Goal: Task Accomplishment & Management: Use online tool/utility

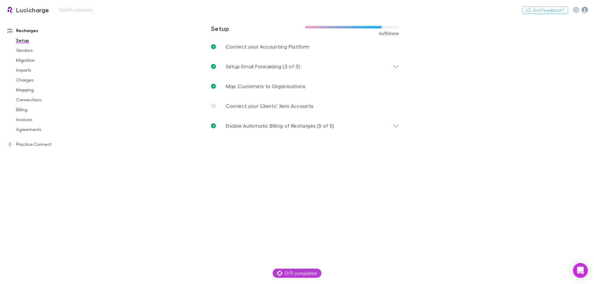
click at [584, 9] on icon "button" at bounding box center [585, 10] width 6 height 6
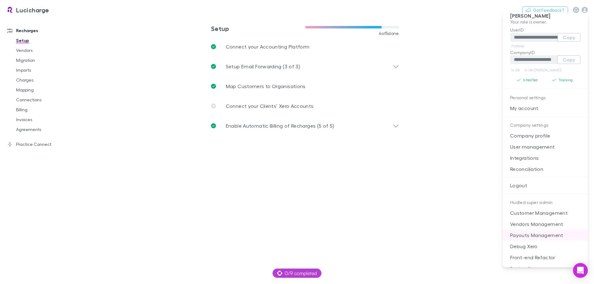
scroll to position [15, 0]
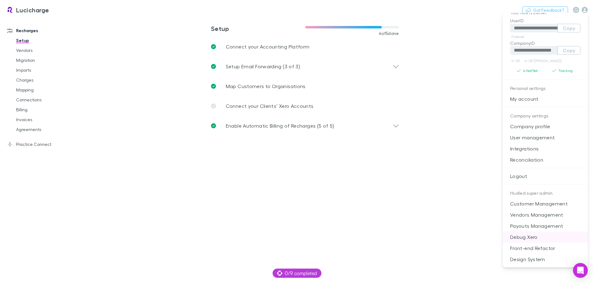
click at [552, 235] on p "Debug Xero" at bounding box center [545, 237] width 85 height 11
select select "****"
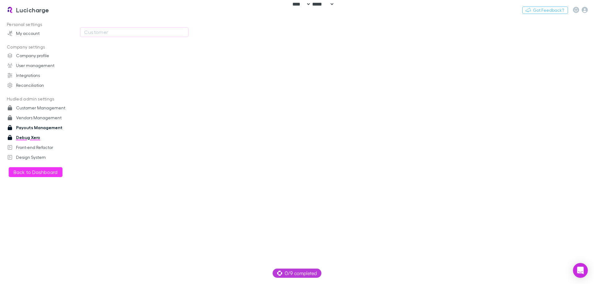
click at [41, 128] on link "Payouts Management" at bounding box center [42, 128] width 82 height 10
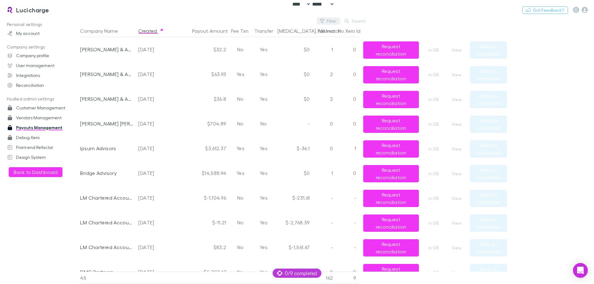
click at [330, 22] on button "Filter" at bounding box center [329, 20] width 24 height 7
type input "******"
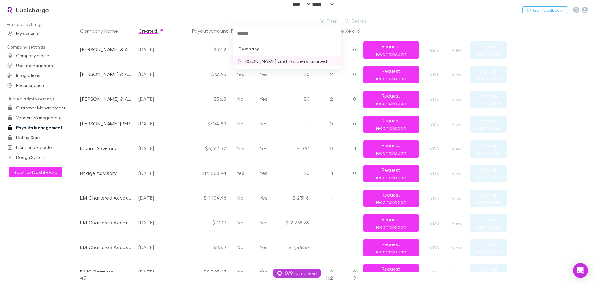
click at [309, 58] on li "[PERSON_NAME] and Partners Limited" at bounding box center [287, 61] width 108 height 10
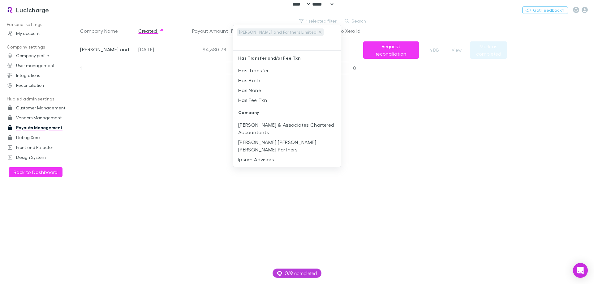
click at [153, 103] on div at bounding box center [297, 142] width 594 height 284
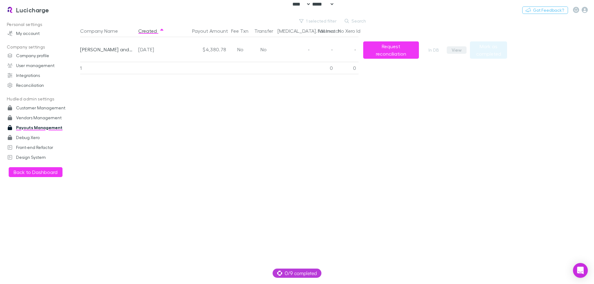
click at [456, 49] on button "View" at bounding box center [457, 49] width 20 height 7
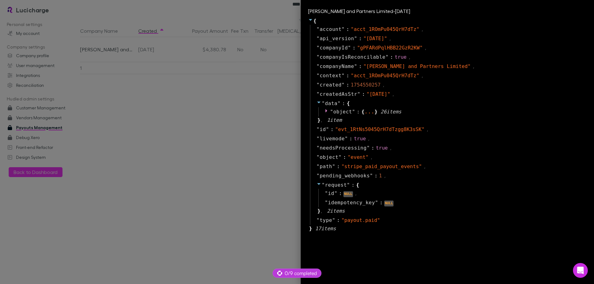
click at [174, 254] on div at bounding box center [297, 142] width 594 height 284
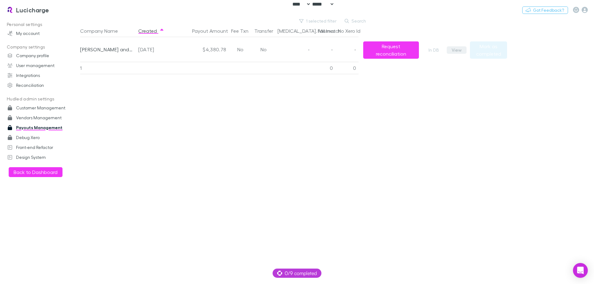
click at [460, 53] on button "View" at bounding box center [457, 49] width 20 height 7
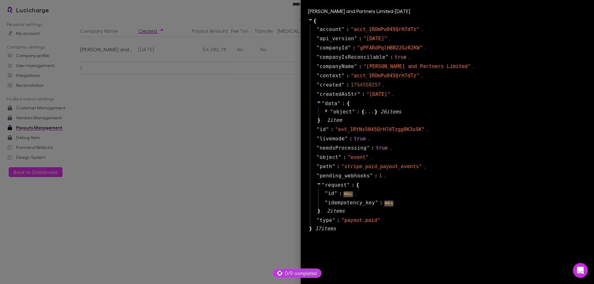
click at [226, 171] on div at bounding box center [297, 142] width 594 height 284
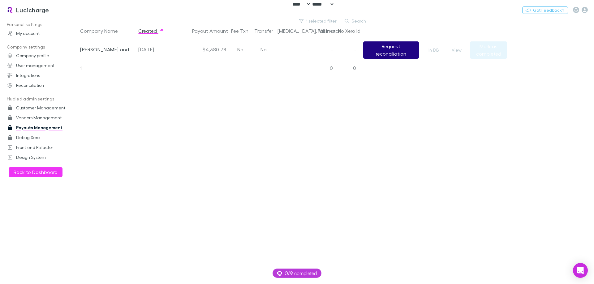
click at [386, 47] on button "Request reconciliation" at bounding box center [391, 49] width 56 height 17
click at [146, 270] on div "Company Name Created Payout Amount Fee Txn Transfer [MEDICAL_DATA]. Mismatch Fa…" at bounding box center [293, 155] width 427 height 260
click at [333, 139] on div "Company Name Created Payout Amount Fee Txn Transfer [MEDICAL_DATA]. Mismatch Fa…" at bounding box center [293, 155] width 427 height 260
click at [251, 122] on div "Company Name Created Payout Amount Fee Txn Transfer [MEDICAL_DATA]. Mismatch Fa…" at bounding box center [293, 155] width 427 height 260
click at [586, 8] on icon "button" at bounding box center [585, 10] width 6 height 6
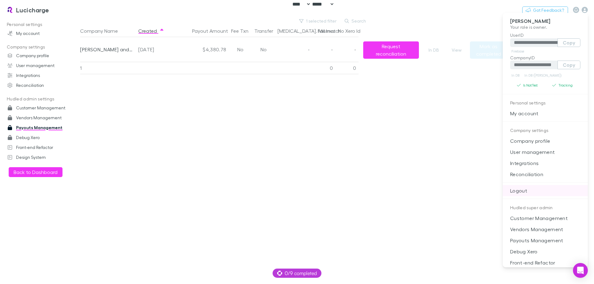
scroll to position [15, 0]
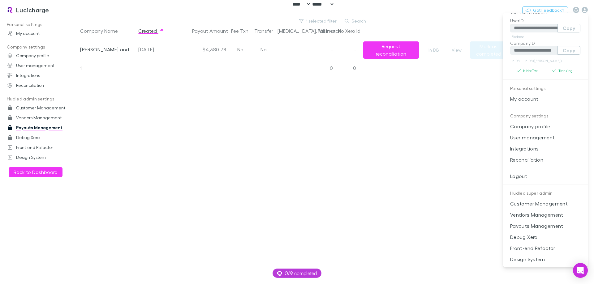
drag, startPoint x: 527, startPoint y: 239, endPoint x: 153, endPoint y: 140, distance: 386.0
click at [210, 144] on div at bounding box center [297, 142] width 594 height 284
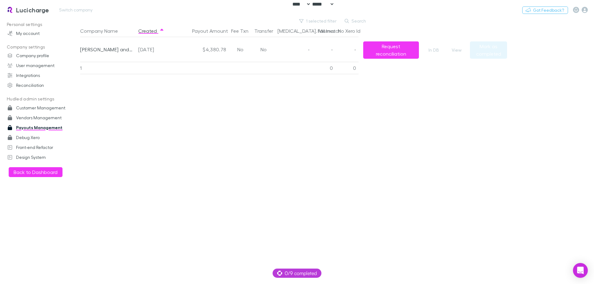
click at [33, 15] on link "Lucicharge" at bounding box center [27, 9] width 50 height 15
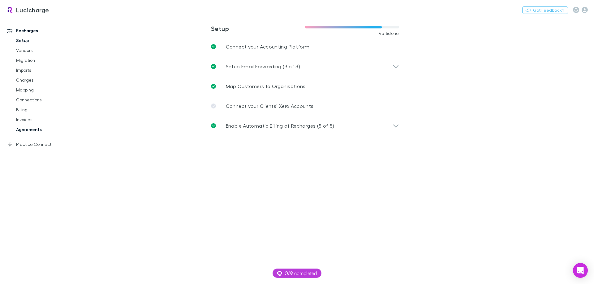
click at [44, 128] on link "Agreements" at bounding box center [47, 130] width 74 height 10
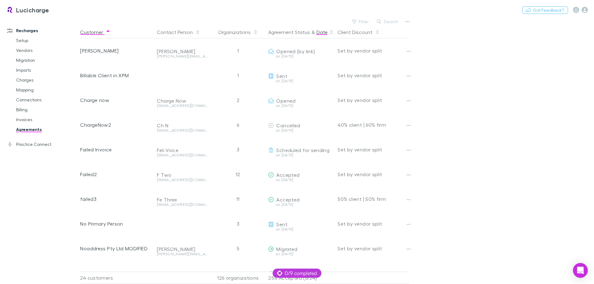
click at [323, 32] on button "Date" at bounding box center [322, 32] width 11 height 12
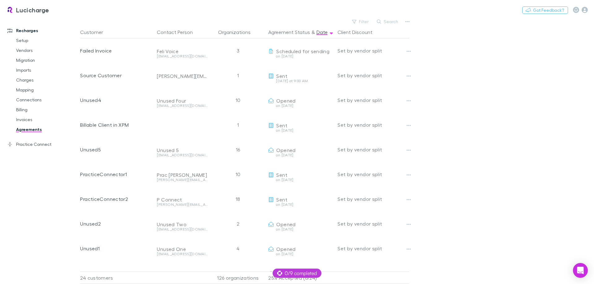
drag, startPoint x: 512, startPoint y: 95, endPoint x: 491, endPoint y: 97, distance: 21.4
click at [512, 95] on main "Filter Search Customer Contact Person Organizations Agreement Status & Date Cli…" at bounding box center [337, 150] width 514 height 267
click at [480, 148] on main "Filter Search Customer Contact Person Organizations Agreement Status & Date Cli…" at bounding box center [337, 150] width 514 height 267
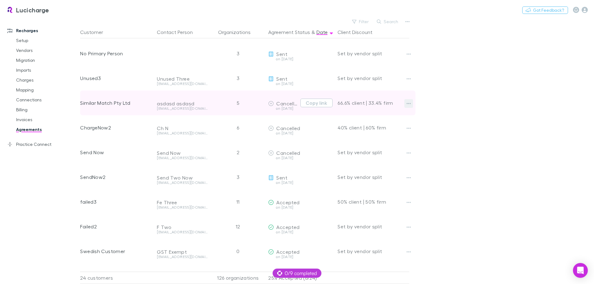
scroll to position [309, 0]
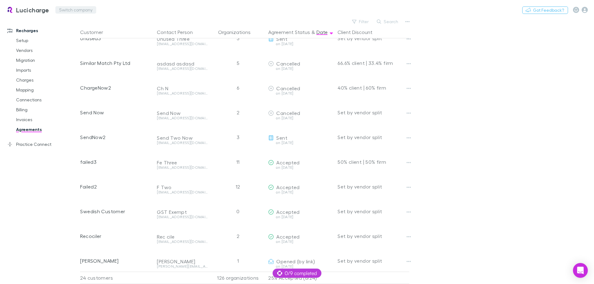
click at [84, 9] on button "Switch company" at bounding box center [75, 9] width 41 height 7
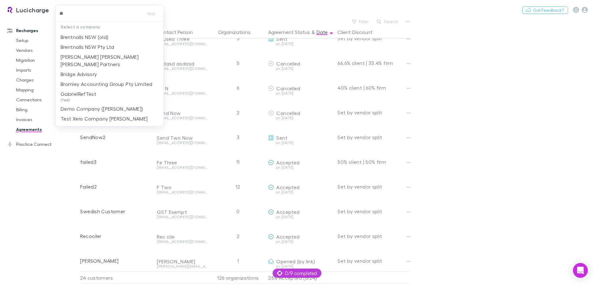
type input "***"
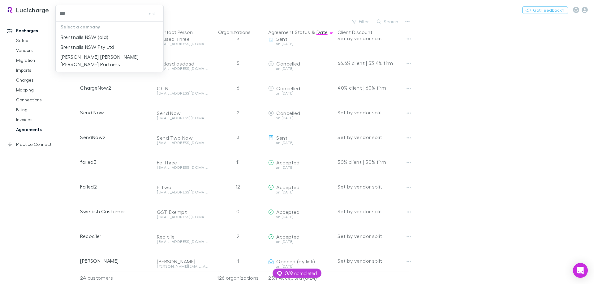
click at [109, 47] on p "Brentnalls NSW Pty Ltd" at bounding box center [88, 46] width 54 height 7
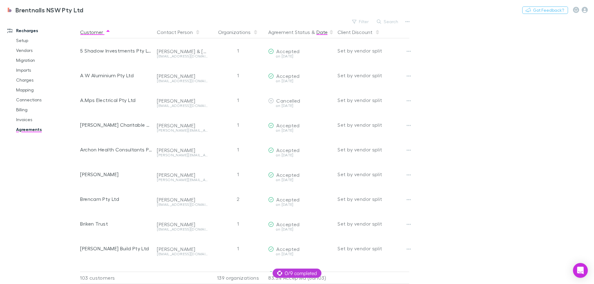
click at [319, 33] on button "Date" at bounding box center [322, 32] width 11 height 12
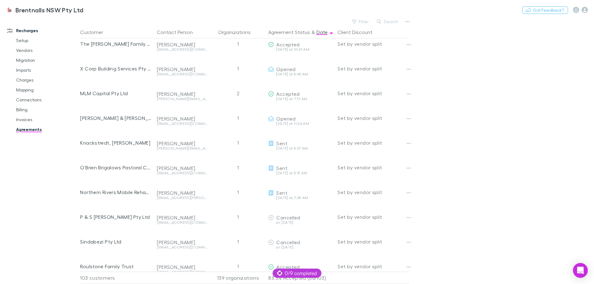
scroll to position [0, 0]
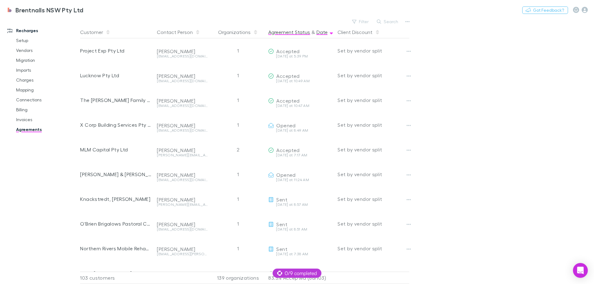
click at [293, 29] on button "Agreement Status" at bounding box center [289, 32] width 42 height 12
click at [324, 35] on button "Date" at bounding box center [322, 32] width 11 height 12
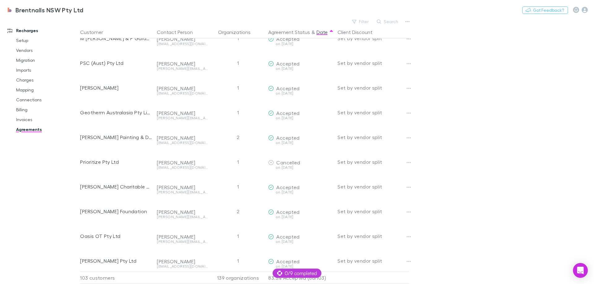
scroll to position [1009, 0]
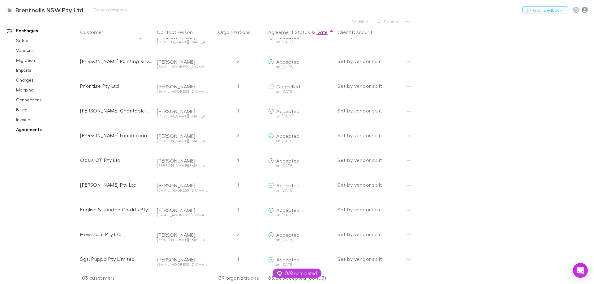
click at [585, 10] on icon "button" at bounding box center [585, 10] width 6 height 6
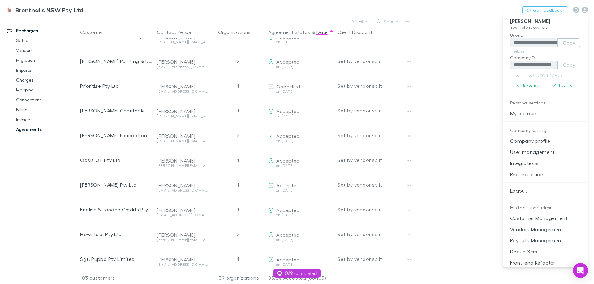
click at [320, 73] on div at bounding box center [297, 142] width 594 height 284
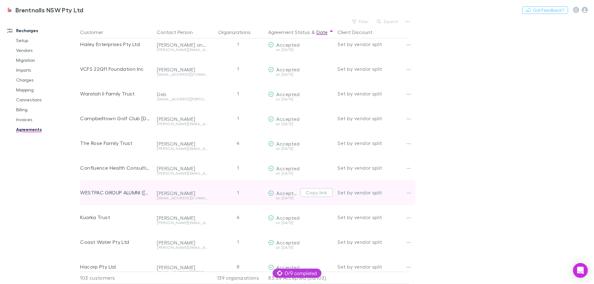
scroll to position [0, 0]
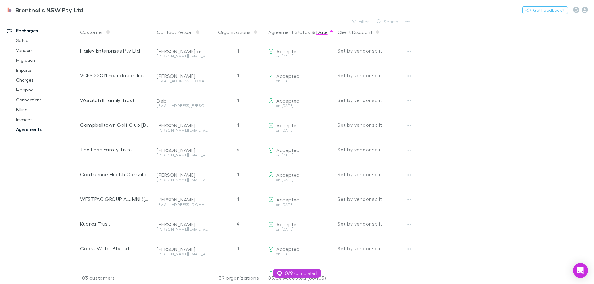
click at [323, 32] on button "Date" at bounding box center [322, 32] width 11 height 12
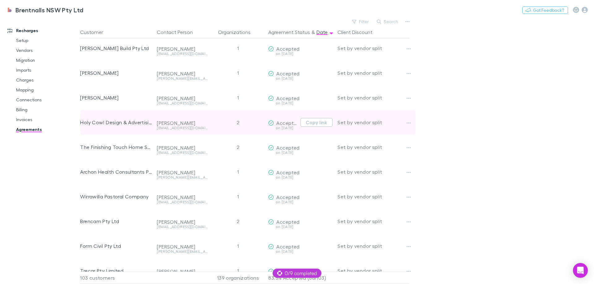
scroll to position [1009, 0]
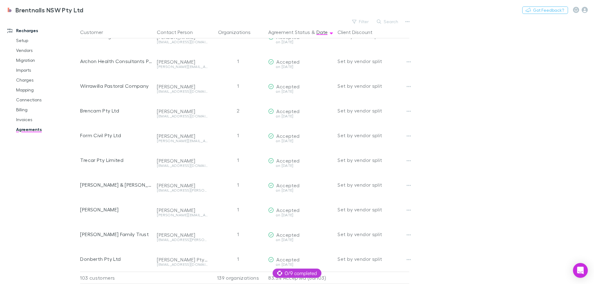
click at [485, 164] on main "Filter Search Customer Contact Person Organizations Agreement Status & Date Cli…" at bounding box center [337, 150] width 514 height 267
click at [115, 15] on div "Brentnalls NSW Pty Ltd Switch company Nothing Got Feedback?" at bounding box center [297, 10] width 594 height 20
click at [117, 12] on button "Switch company" at bounding box center [110, 9] width 41 height 7
type input "****"
click at [126, 37] on p "[PERSON_NAME] [PERSON_NAME] [PERSON_NAME] Partners" at bounding box center [143, 40] width 98 height 15
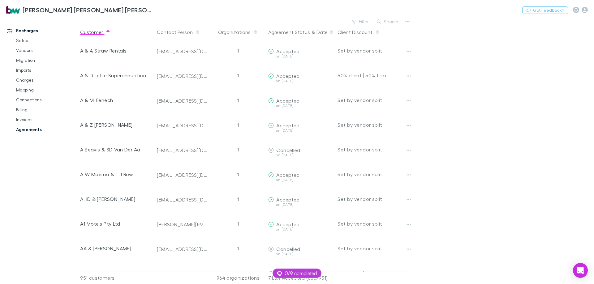
click at [337, 32] on div "Client Discount" at bounding box center [372, 32] width 74 height 12
click at [318, 32] on button "Date" at bounding box center [322, 32] width 11 height 12
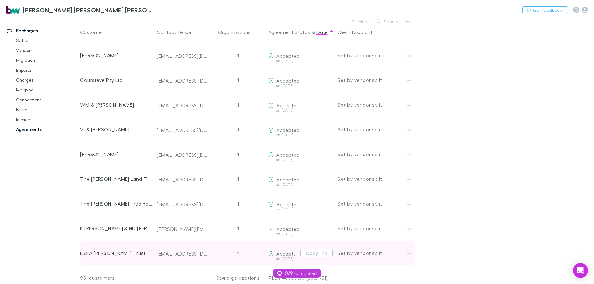
scroll to position [8684, 0]
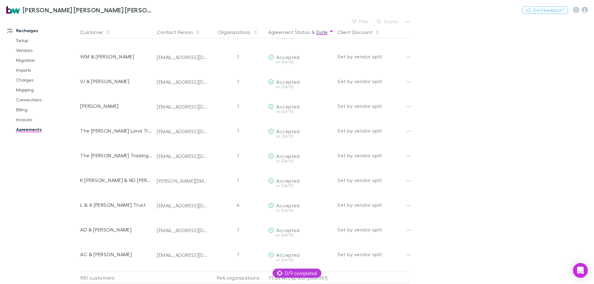
click at [322, 34] on button "Date" at bounding box center [322, 32] width 11 height 12
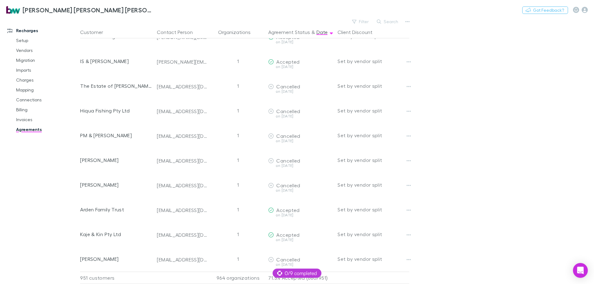
scroll to position [3144, 0]
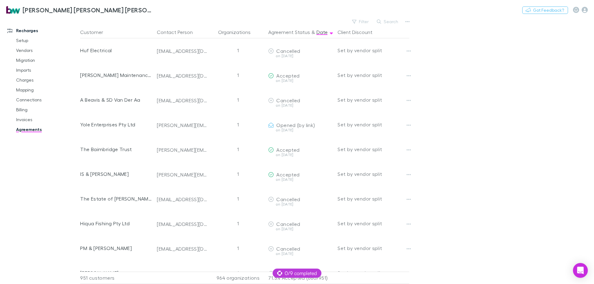
click at [16, 126] on link "Agreements" at bounding box center [47, 130] width 74 height 10
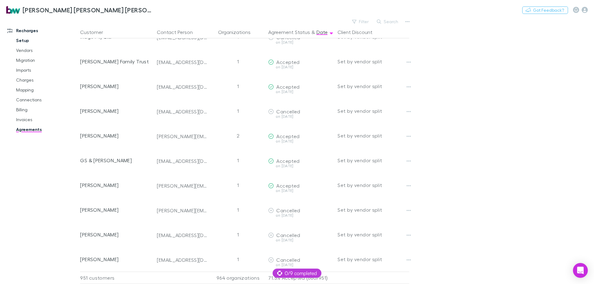
scroll to position [2587, 0]
drag, startPoint x: 30, startPoint y: 122, endPoint x: 33, endPoint y: 127, distance: 6.1
click at [31, 122] on link "Invoices" at bounding box center [47, 120] width 74 height 10
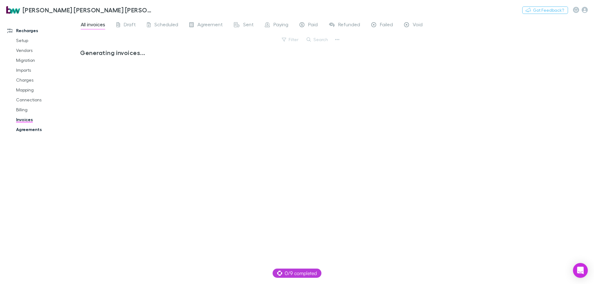
click at [33, 130] on link "Agreements" at bounding box center [47, 130] width 74 height 10
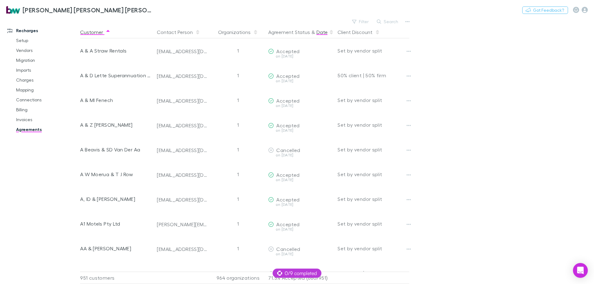
click at [321, 35] on button "Date" at bounding box center [322, 32] width 11 height 12
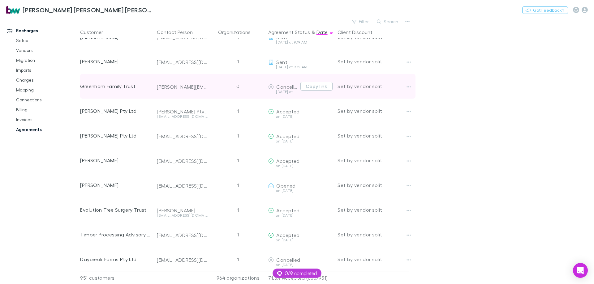
scroll to position [248, 0]
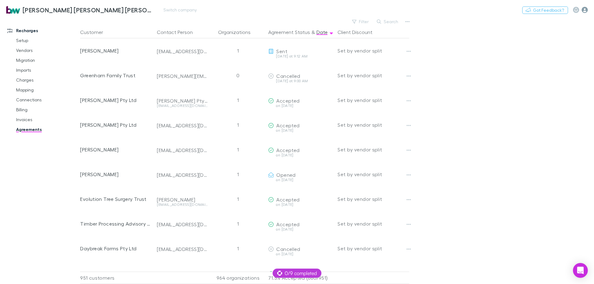
click at [584, 8] on icon "button" at bounding box center [585, 10] width 6 height 6
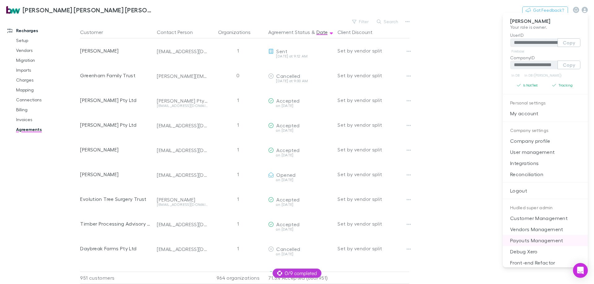
click at [541, 238] on p "Payouts Management" at bounding box center [545, 240] width 85 height 11
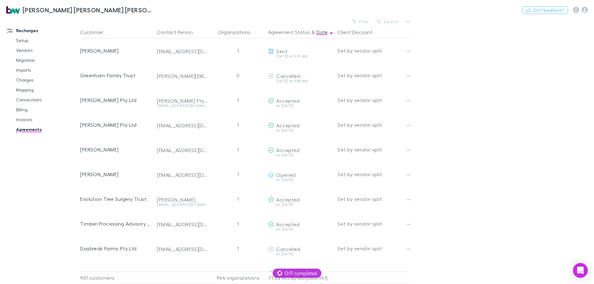
select select "****"
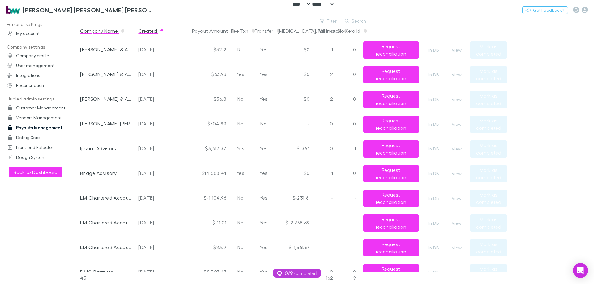
click at [106, 28] on button "Company Name" at bounding box center [102, 31] width 45 height 12
click at [335, 21] on button "Filter" at bounding box center [329, 20] width 24 height 7
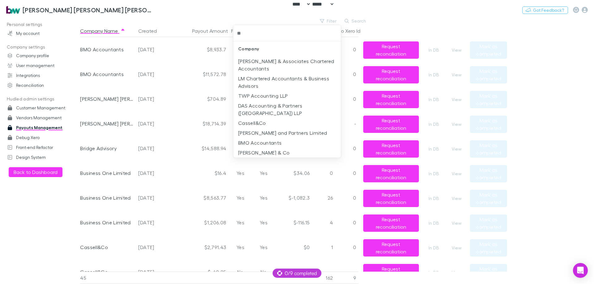
type input "***"
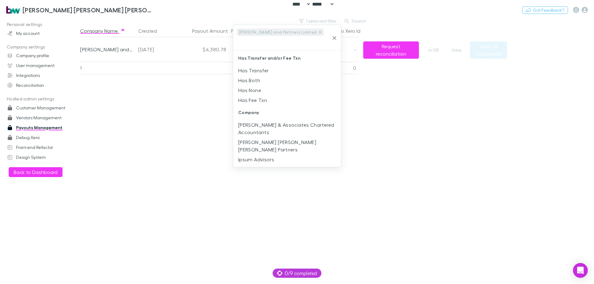
click at [118, 127] on div at bounding box center [297, 142] width 594 height 284
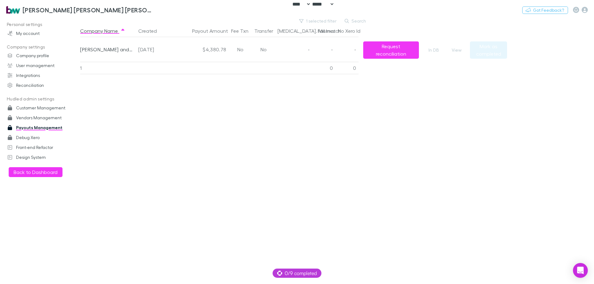
drag, startPoint x: 166, startPoint y: 49, endPoint x: 139, endPoint y: 51, distance: 26.7
click at [139, 51] on div "[DATE]" at bounding box center [154, 49] width 32 height 25
copy div "[DATE]"
click at [38, 10] on h3 "[PERSON_NAME] [PERSON_NAME] [PERSON_NAME] Partners" at bounding box center [88, 9] width 131 height 7
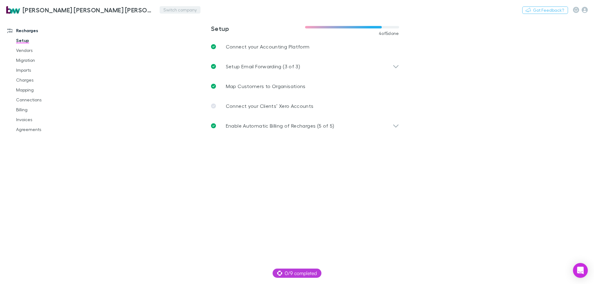
click at [160, 9] on button "Switch company" at bounding box center [180, 9] width 41 height 7
click at [579, 8] on button "button" at bounding box center [576, 10] width 6 height 6
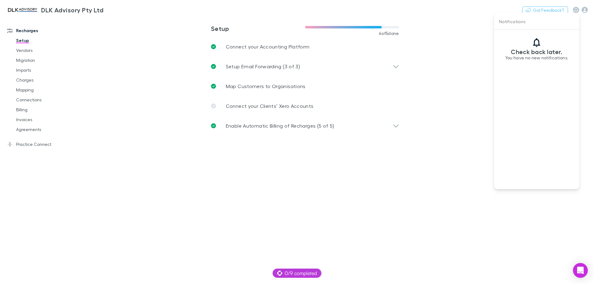
drag, startPoint x: 587, startPoint y: 3, endPoint x: 588, endPoint y: 9, distance: 5.9
click at [588, 6] on div at bounding box center [297, 142] width 594 height 284
click at [589, 9] on div "Notifications Check back later. You have no new notifications." at bounding box center [297, 142] width 594 height 284
click at [586, 10] on icon "button" at bounding box center [585, 10] width 6 height 6
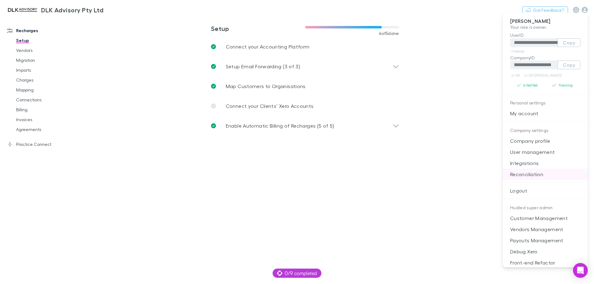
click at [553, 175] on p "Reconciliation" at bounding box center [545, 174] width 85 height 11
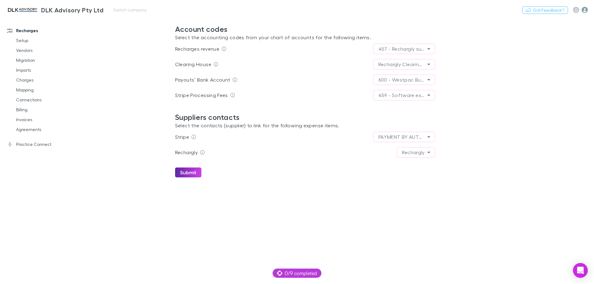
click at [587, 9] on div "Nothing Got Feedback?" at bounding box center [558, 10] width 72 height 8
click at [586, 9] on icon "button" at bounding box center [585, 10] width 6 height 6
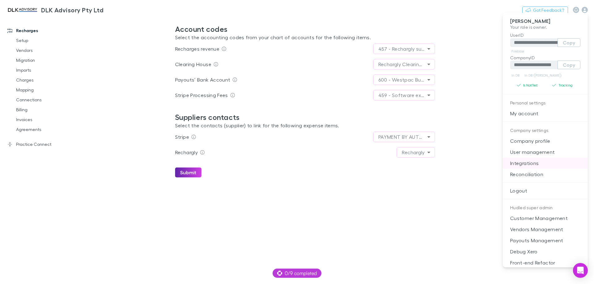
click at [546, 168] on p "Integrations" at bounding box center [545, 163] width 85 height 11
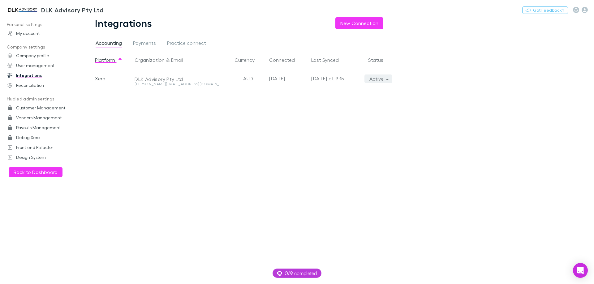
click at [372, 79] on button "Active" at bounding box center [379, 79] width 28 height 9
click at [371, 88] on p "Re-sync now" at bounding box center [349, 91] width 85 height 11
click at [169, 148] on div at bounding box center [297, 142] width 594 height 284
click at [73, 13] on h3 "DLK Advisory Pty Ltd" at bounding box center [72, 9] width 62 height 7
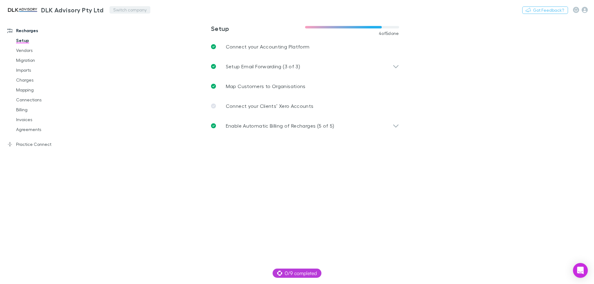
click at [132, 10] on button "Switch company" at bounding box center [130, 9] width 41 height 7
type input "***"
click at [23, 122] on link "Invoices" at bounding box center [47, 120] width 74 height 10
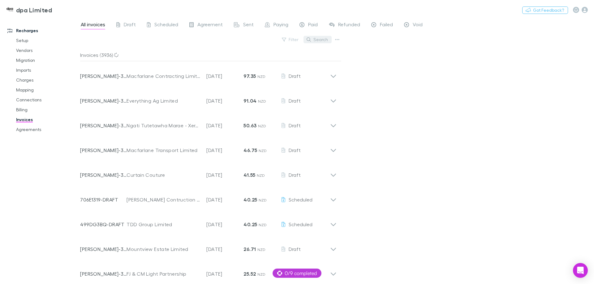
click at [320, 39] on button "Search" at bounding box center [318, 39] width 28 height 7
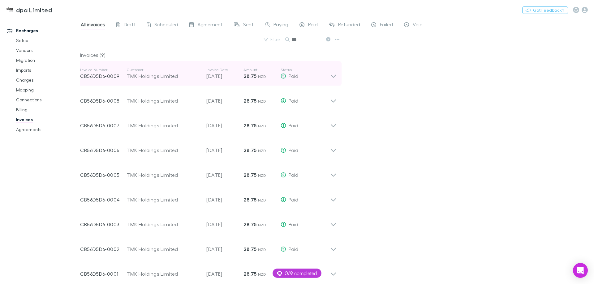
type input "***"
click at [196, 80] on div "TMK Holdings Limited" at bounding box center [164, 75] width 74 height 7
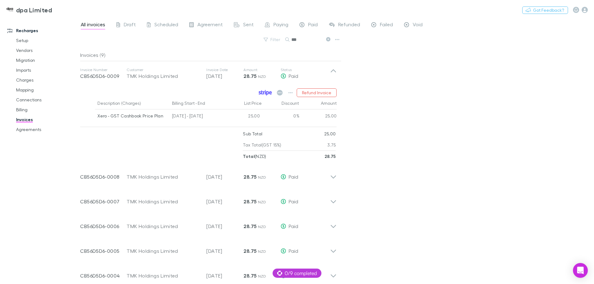
click at [268, 94] on icon at bounding box center [267, 93] width 3 height 4
drag, startPoint x: 91, startPoint y: 77, endPoint x: 376, endPoint y: 178, distance: 301.7
click at [376, 178] on div "All invoices Draft Scheduled Agreement Sent Paying Paid Refunded Failed Void Fi…" at bounding box center [337, 150] width 514 height 267
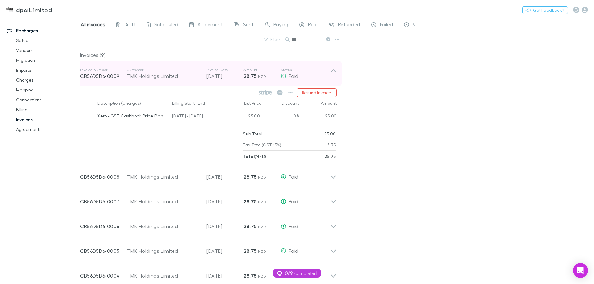
drag, startPoint x: 101, startPoint y: 77, endPoint x: 83, endPoint y: 71, distance: 18.7
click at [83, 71] on p "Invoice Number" at bounding box center [103, 69] width 46 height 5
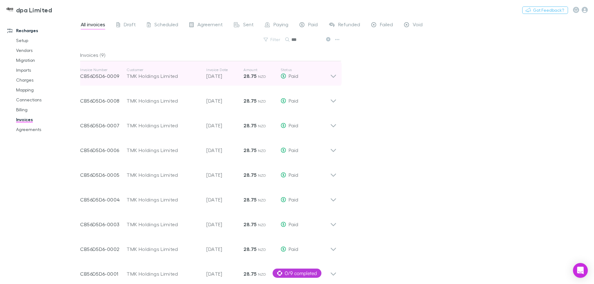
click at [83, 71] on p "Invoice Number" at bounding box center [103, 69] width 46 height 5
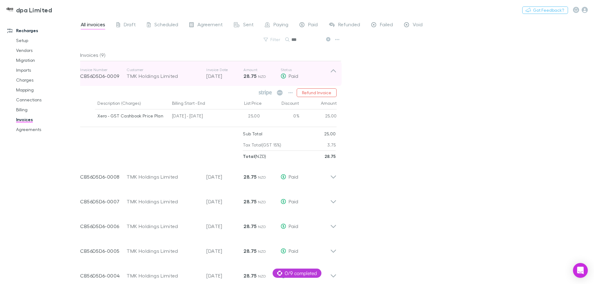
drag, startPoint x: 99, startPoint y: 75, endPoint x: 95, endPoint y: 76, distance: 4.1
click at [95, 76] on p "CB56D5D6-0009" at bounding box center [103, 75] width 46 height 7
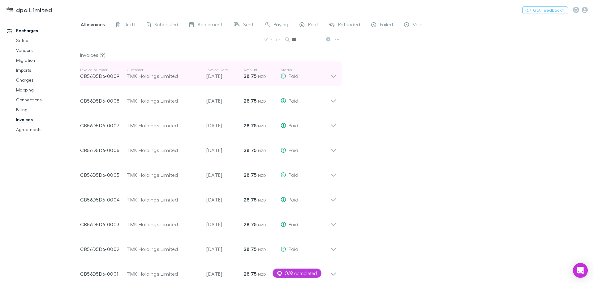
click at [95, 76] on p "CB56D5D6-0009" at bounding box center [103, 75] width 46 height 7
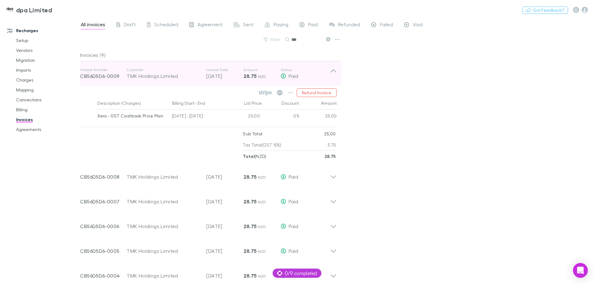
click at [95, 76] on p "CB56D5D6-0009" at bounding box center [103, 75] width 46 height 7
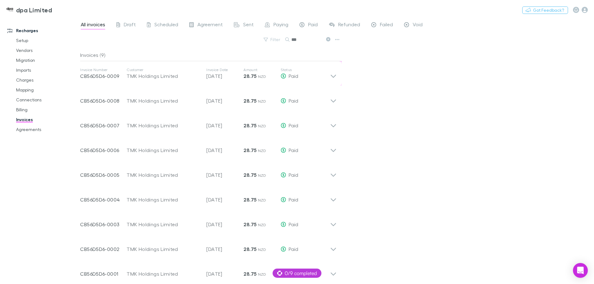
click at [268, 74] on p "28.75 NZD" at bounding box center [262, 75] width 37 height 7
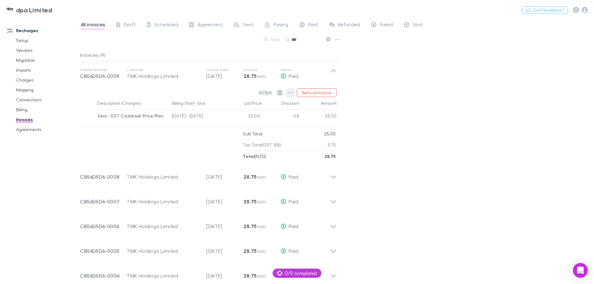
click at [292, 93] on icon "button" at bounding box center [290, 92] width 4 height 5
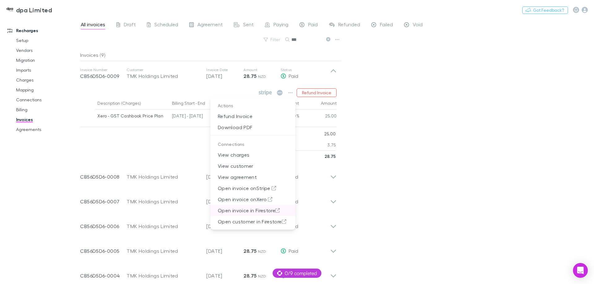
click at [236, 209] on p "Open invoice in Firestore" at bounding box center [252, 210] width 85 height 11
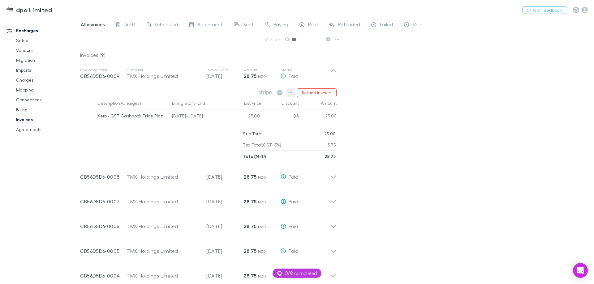
click at [292, 89] on button "button" at bounding box center [290, 93] width 9 height 9
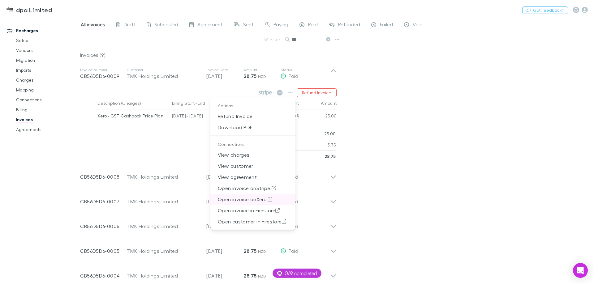
drag, startPoint x: 249, startPoint y: 190, endPoint x: 244, endPoint y: 197, distance: 9.0
drag, startPoint x: 242, startPoint y: 199, endPoint x: 228, endPoint y: 187, distance: 18.4
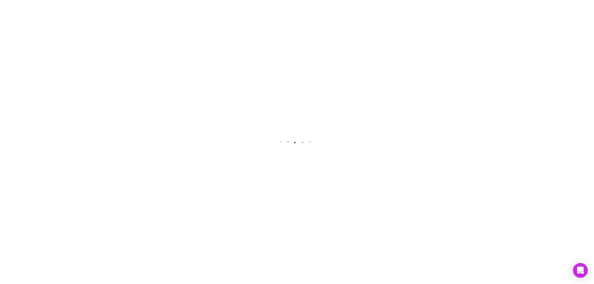
select select "****"
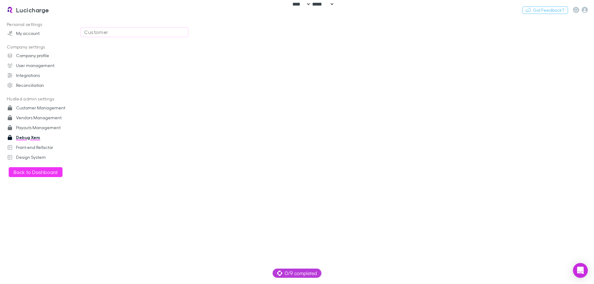
click at [98, 31] on div "Customer" at bounding box center [134, 31] width 100 height 7
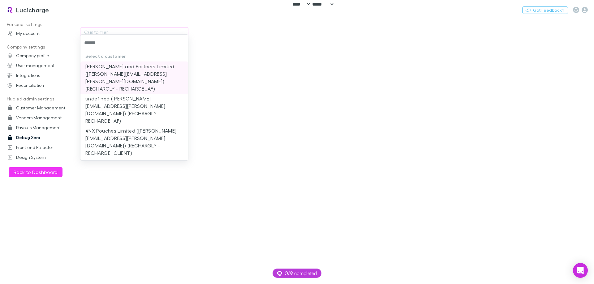
type input "**********"
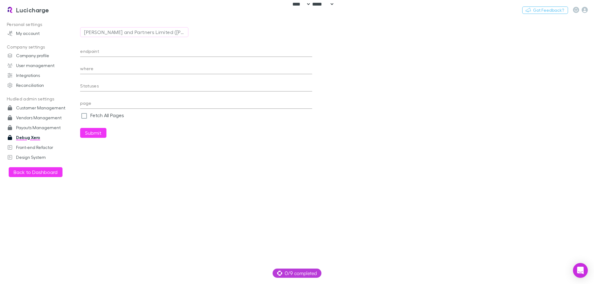
click at [580, 121] on main "Coates and Partners Limited (matthew.hackett@coatesandpartners.co.uk) (RECHARGL…" at bounding box center [337, 150] width 514 height 267
click at [160, 54] on input "endpoint" at bounding box center [196, 52] width 232 height 10
paste input "**********"
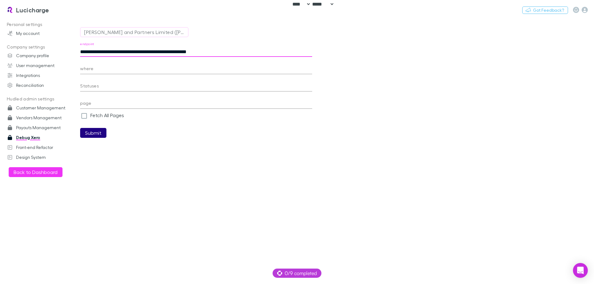
click at [94, 135] on button "Submit" at bounding box center [93, 133] width 26 height 10
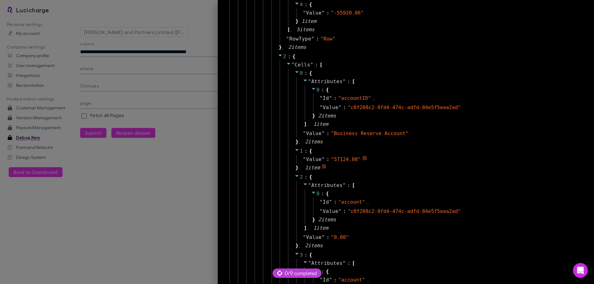
scroll to position [928, 0]
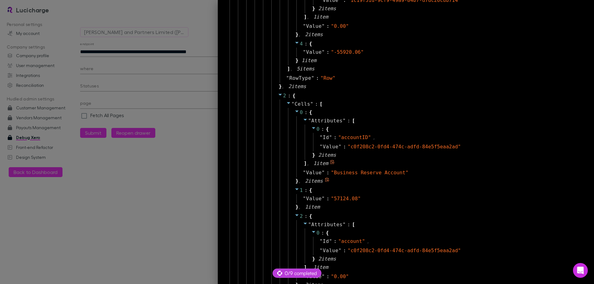
click at [440, 119] on div "" Attributes " : [ 0 : { " Id " : " accountID " , " Value " : " c0f208c2-0fd4-4…" at bounding box center [433, 142] width 275 height 52
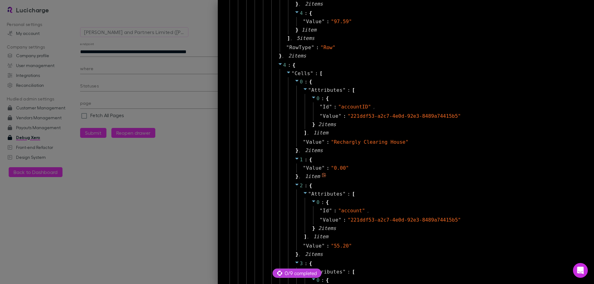
click at [391, 161] on div "1 : { " Value " : " 0.00 " } , 1 item" at bounding box center [430, 168] width 285 height 26
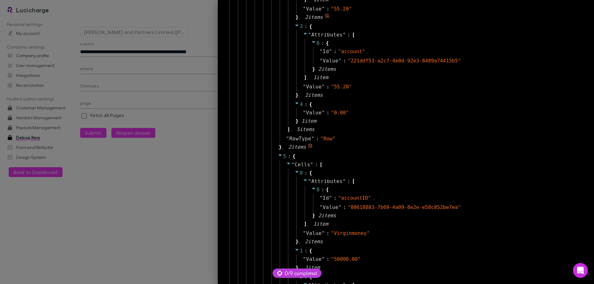
scroll to position [1864, 0]
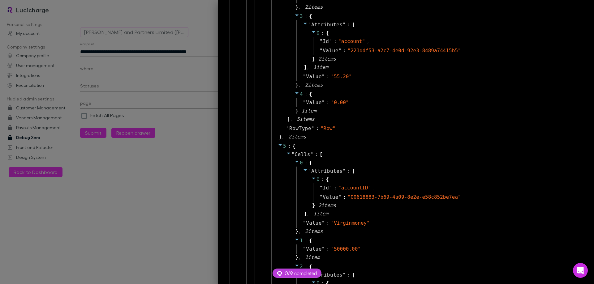
click at [177, 157] on div at bounding box center [297, 142] width 594 height 284
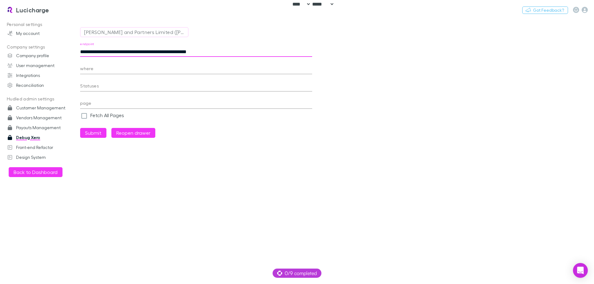
drag, startPoint x: 187, startPoint y: 51, endPoint x: 176, endPoint y: 51, distance: 10.2
click at [176, 51] on input "**********" at bounding box center [196, 52] width 232 height 10
drag, startPoint x: 235, startPoint y: 53, endPoint x: 225, endPoint y: 54, distance: 10.3
click at [225, 54] on input "**********" at bounding box center [196, 52] width 232 height 10
click at [179, 51] on input "**********" at bounding box center [196, 52] width 232 height 10
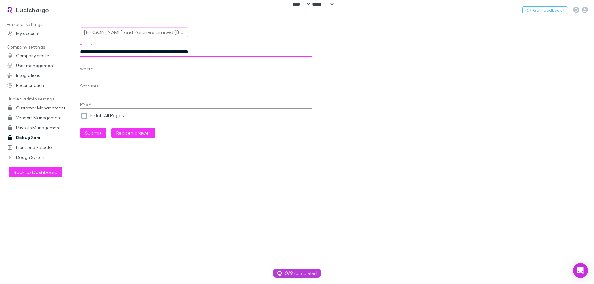
click at [243, 53] on input "**********" at bounding box center [196, 52] width 232 height 10
click at [253, 157] on main "**********" at bounding box center [337, 150] width 514 height 267
click at [91, 135] on button "Submit" at bounding box center [93, 133] width 26 height 10
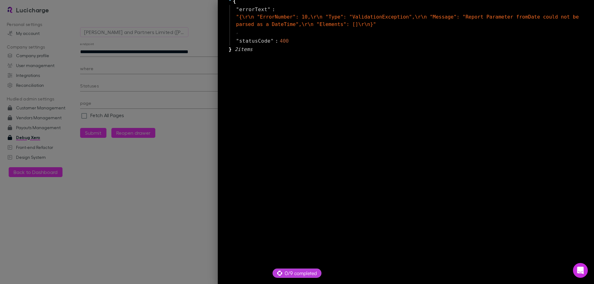
click at [175, 187] on div at bounding box center [297, 142] width 594 height 284
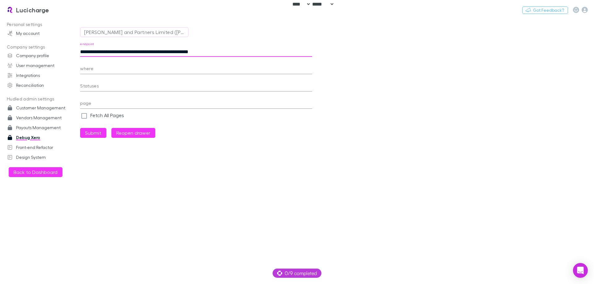
click at [185, 53] on input "**********" at bounding box center [196, 52] width 232 height 10
drag, startPoint x: 244, startPoint y: 52, endPoint x: 232, endPoint y: 52, distance: 11.8
click at [232, 52] on input "**********" at bounding box center [196, 52] width 232 height 10
click at [89, 130] on button "Submit" at bounding box center [93, 133] width 26 height 10
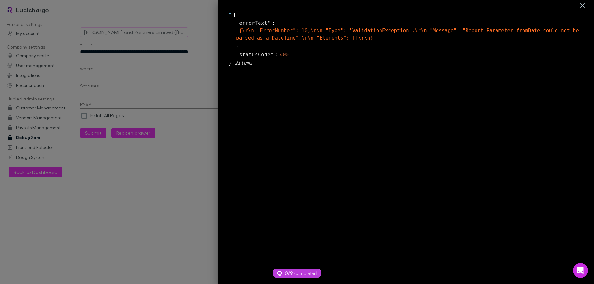
scroll to position [0, 0]
click at [148, 187] on div at bounding box center [297, 142] width 594 height 284
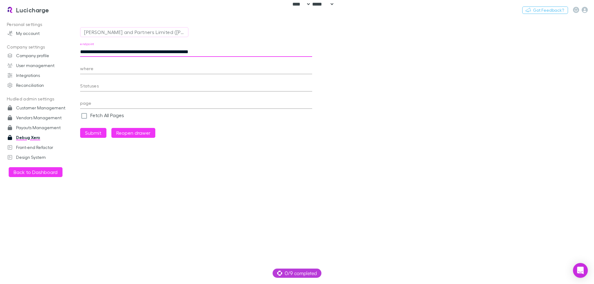
click at [190, 54] on input "**********" at bounding box center [196, 52] width 232 height 10
click at [101, 134] on button "Submit" at bounding box center [93, 133] width 26 height 10
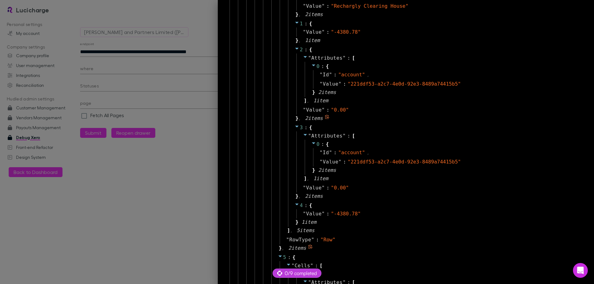
scroll to position [1764, 0]
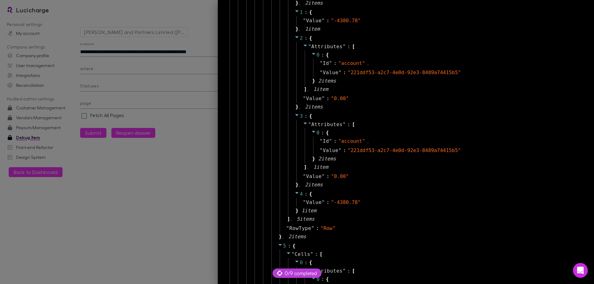
click at [113, 47] on div at bounding box center [297, 142] width 594 height 284
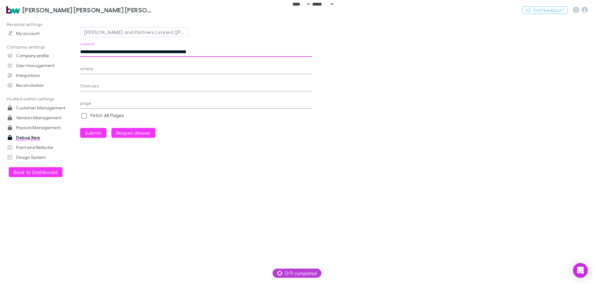
drag, startPoint x: 236, startPoint y: 53, endPoint x: 232, endPoint y: 53, distance: 4.0
click at [232, 53] on input "**********" at bounding box center [196, 52] width 232 height 10
type input "**********"
click at [97, 133] on button "Submit" at bounding box center [93, 133] width 26 height 10
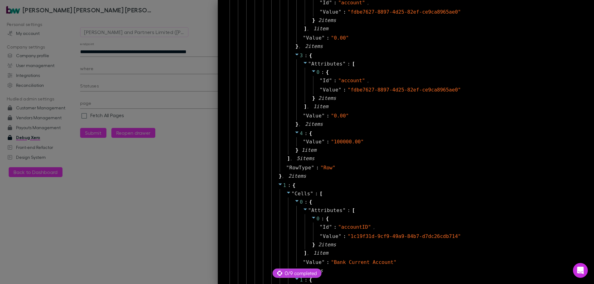
scroll to position [696, 0]
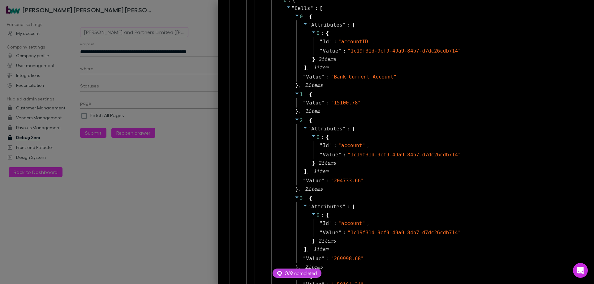
drag, startPoint x: 375, startPoint y: 118, endPoint x: 377, endPoint y: 123, distance: 5.2
click at [377, 123] on div "2 : { " Attributes " : [ 0 : { " Id " : " account " , " Value " : " 1c19f31d-9c…" at bounding box center [430, 155] width 285 height 78
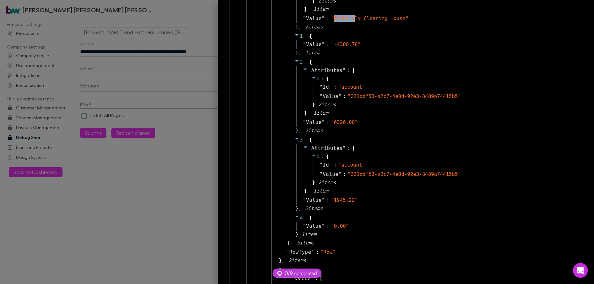
scroll to position [2059, 0]
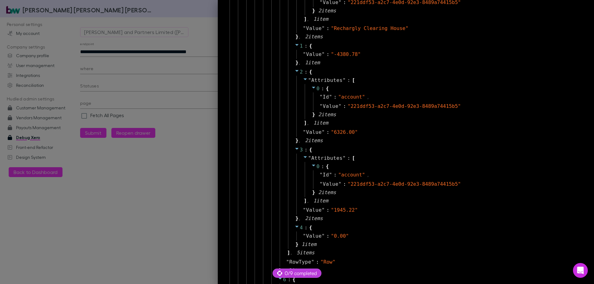
click at [140, 82] on div at bounding box center [297, 142] width 594 height 284
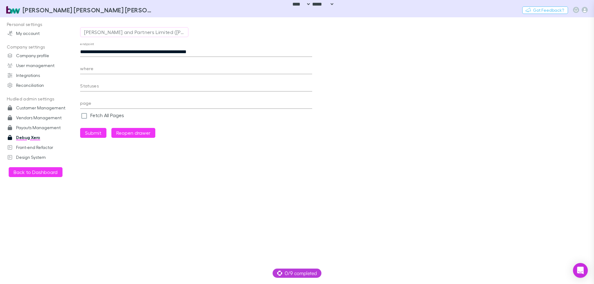
scroll to position [15, 0]
click at [173, 52] on input "**********" at bounding box center [196, 52] width 232 height 10
click at [138, 52] on input "**********" at bounding box center [196, 52] width 232 height 10
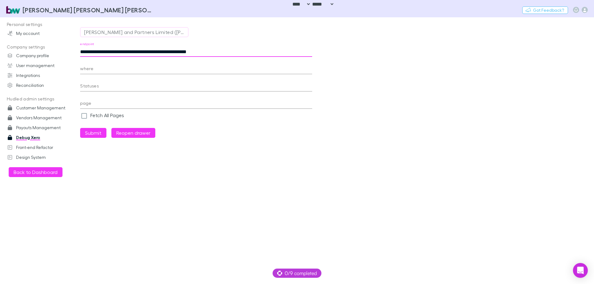
click at [138, 52] on input "**********" at bounding box center [196, 52] width 232 height 10
drag, startPoint x: 449, startPoint y: 100, endPoint x: 443, endPoint y: 99, distance: 6.3
click at [446, 100] on main "**********" at bounding box center [337, 150] width 514 height 267
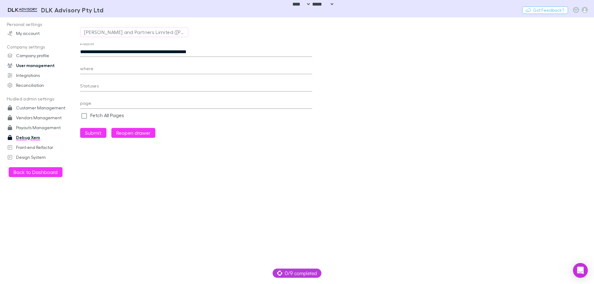
click at [37, 67] on link "User management" at bounding box center [42, 66] width 82 height 10
click at [38, 67] on link "User management" at bounding box center [42, 66] width 82 height 10
click at [41, 65] on link "User management" at bounding box center [42, 66] width 82 height 10
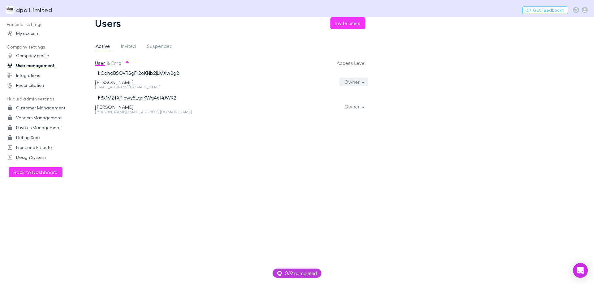
click at [356, 82] on button "Owner" at bounding box center [353, 82] width 29 height 9
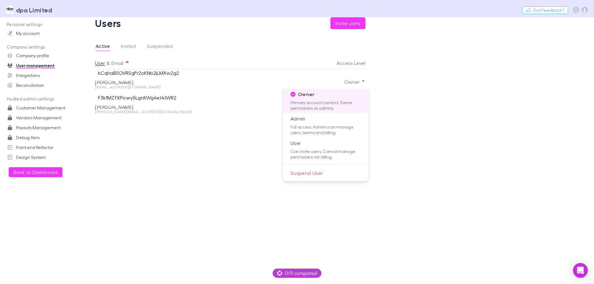
click at [41, 78] on div at bounding box center [297, 142] width 594 height 284
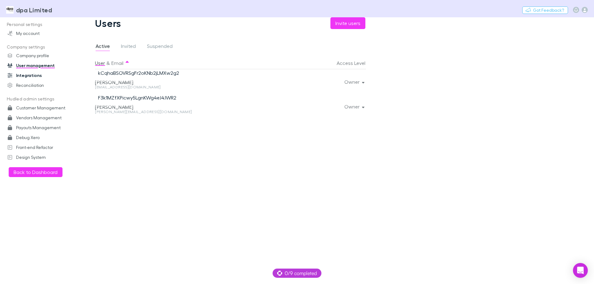
click at [27, 78] on link "Integrations" at bounding box center [42, 76] width 82 height 10
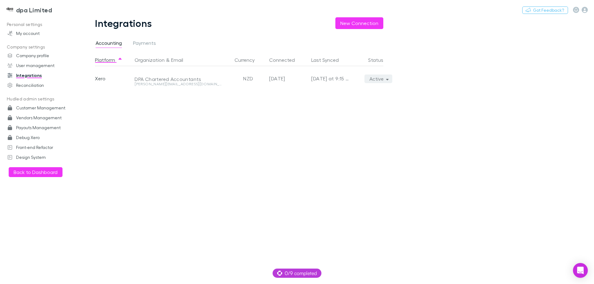
click at [378, 80] on button "Active" at bounding box center [379, 79] width 28 height 9
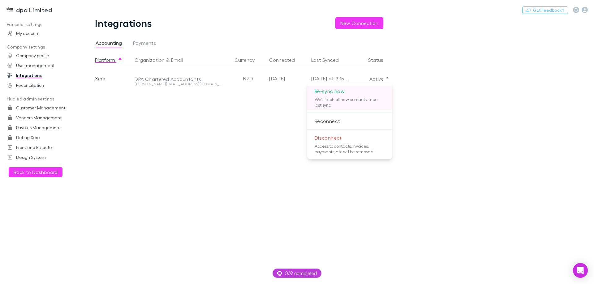
click at [361, 91] on p "Re-sync now" at bounding box center [349, 91] width 85 height 11
drag, startPoint x: 508, startPoint y: 55, endPoint x: 501, endPoint y: 55, distance: 7.4
click at [504, 55] on div at bounding box center [297, 142] width 594 height 284
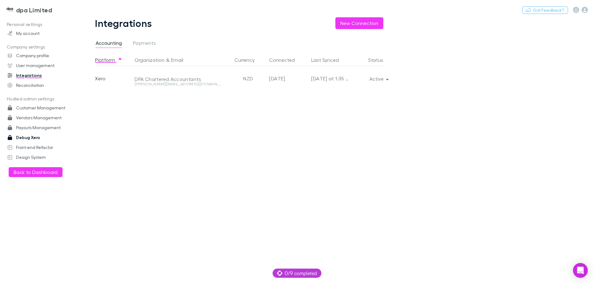
click at [44, 134] on link "Debug Xero" at bounding box center [42, 138] width 82 height 10
select select "****"
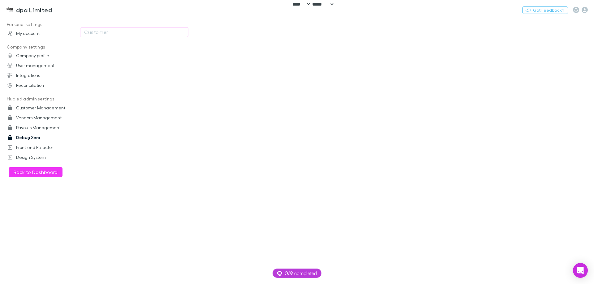
click at [156, 38] on div "Customer" at bounding box center [134, 34] width 108 height 15
click at [158, 36] on button "Customer" at bounding box center [134, 32] width 108 height 10
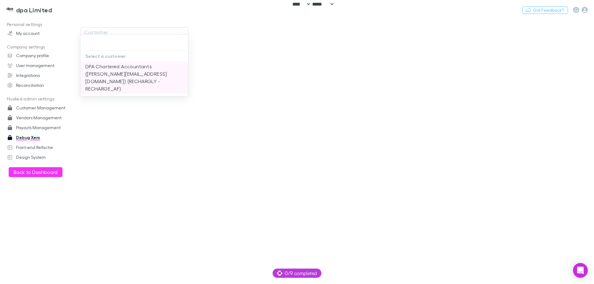
click at [139, 70] on li "DPA Chartered Accountants (tracey@dpa.co.nz) (RECHARGLY - RECHARGE_AF)" at bounding box center [134, 78] width 108 height 32
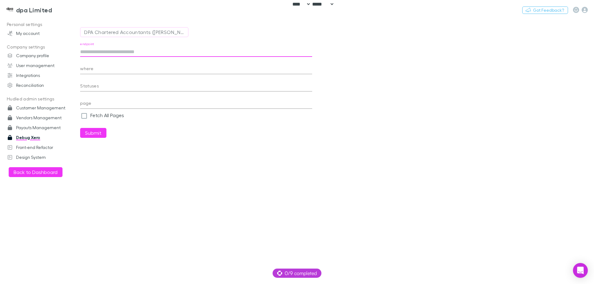
click at [115, 50] on input "endpoint" at bounding box center [196, 52] width 232 height 10
click at [80, 128] on button "Submit" at bounding box center [93, 133] width 26 height 10
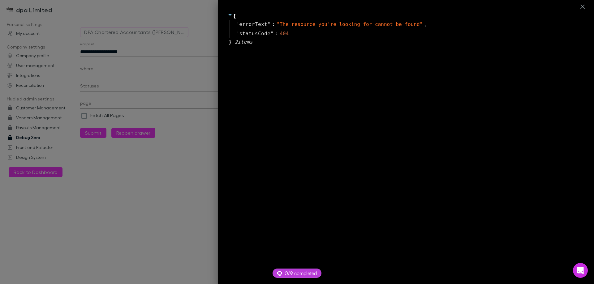
click at [127, 54] on div at bounding box center [297, 142] width 594 height 284
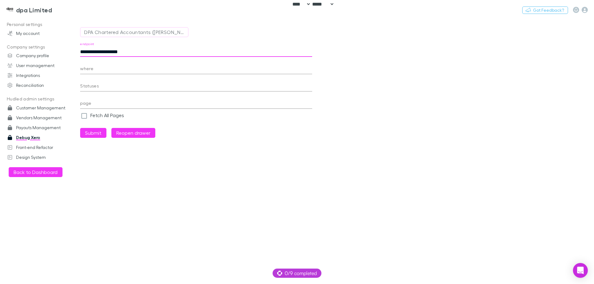
click at [128, 51] on input "**********" at bounding box center [196, 52] width 232 height 10
type input "**********"
click at [93, 134] on button "Submit" at bounding box center [93, 133] width 26 height 10
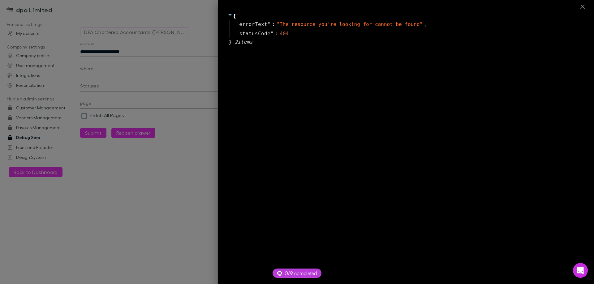
click at [158, 177] on div at bounding box center [297, 142] width 594 height 284
